Goal: Task Accomplishment & Management: Use online tool/utility

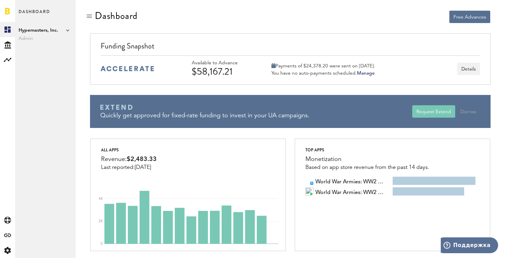
click at [27, 36] on span "Admin" at bounding box center [46, 38] width 54 height 8
click at [310, 24] on div "Free Advances" at bounding box center [290, 21] width 409 height 23
click at [7, 48] on div "Created with Sketch." at bounding box center [7, 44] width 15 height 15
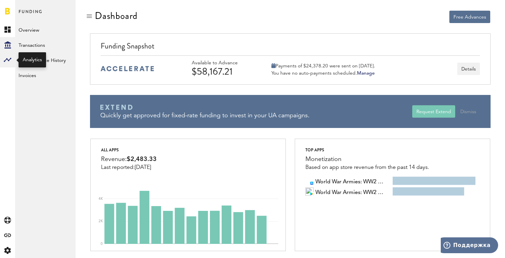
click at [7, 65] on div at bounding box center [7, 59] width 15 height 15
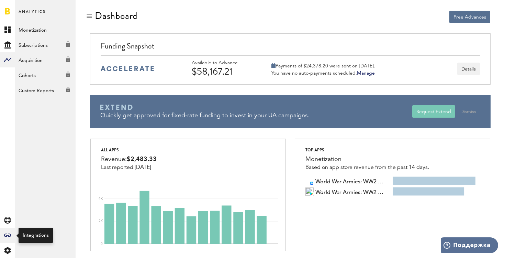
click at [9, 234] on icon at bounding box center [7, 234] width 7 height 3
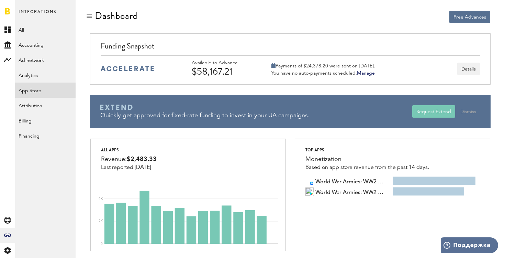
click at [33, 92] on link "App Store" at bounding box center [45, 90] width 61 height 15
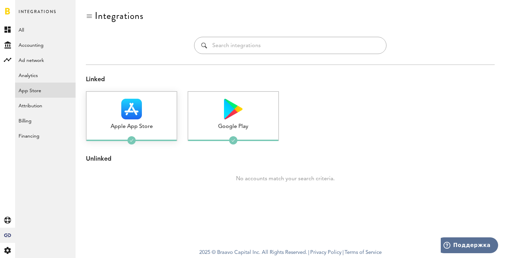
click at [153, 114] on div at bounding box center [132, 109] width 90 height 21
